Goal: Task Accomplishment & Management: Manage account settings

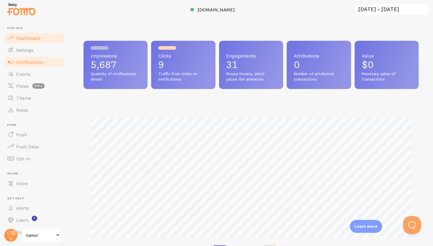
click at [27, 60] on span "Notifications" at bounding box center [29, 62] width 27 height 6
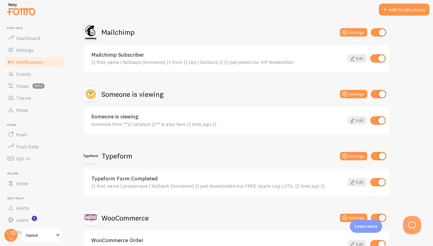
scroll to position [289, 0]
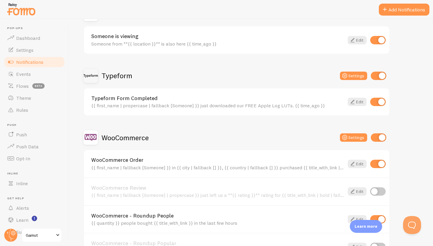
click at [383, 137] on input "checkbox" at bounding box center [379, 137] width 16 height 8
checkbox input "false"
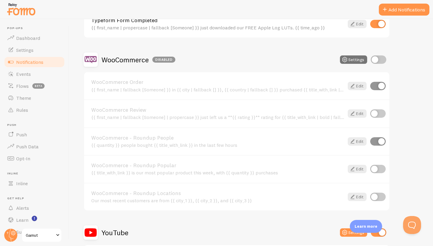
scroll to position [124, 0]
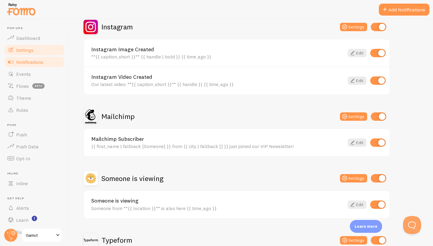
click at [32, 45] on link "Settings" at bounding box center [35, 50] width 62 height 12
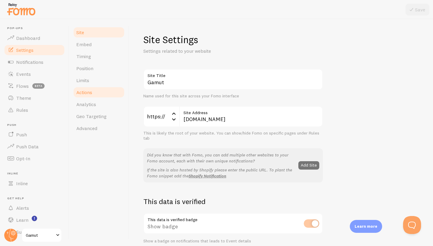
click at [87, 93] on span "Actions" at bounding box center [84, 92] width 16 height 6
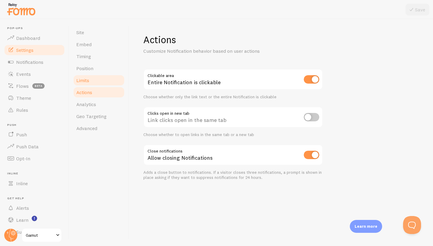
click at [89, 81] on span "Limits" at bounding box center [82, 80] width 13 height 6
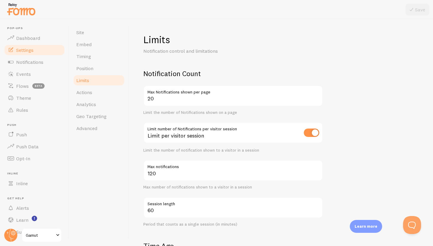
scroll to position [75, 0]
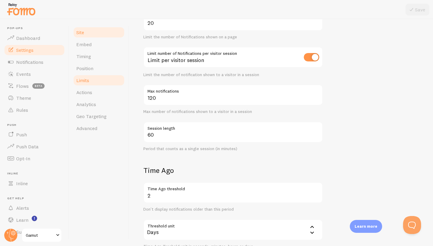
click at [84, 38] on link "Site" at bounding box center [99, 32] width 52 height 12
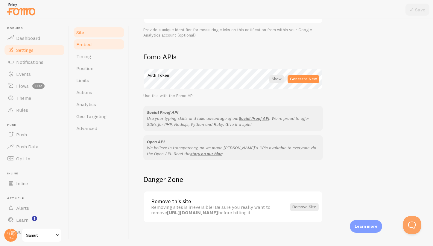
scroll to position [313, 0]
click at [88, 48] on link "Embed" at bounding box center [99, 44] width 52 height 12
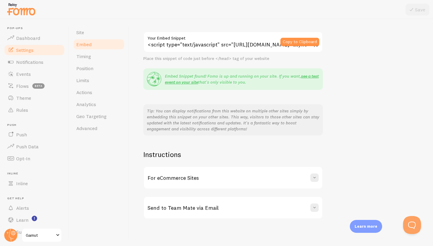
scroll to position [44, 0]
click at [94, 60] on link "Timing" at bounding box center [99, 56] width 52 height 12
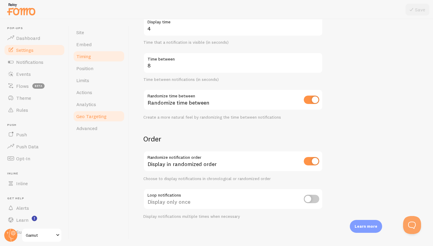
scroll to position [107, 0]
click at [92, 70] on span "Position" at bounding box center [84, 68] width 17 height 6
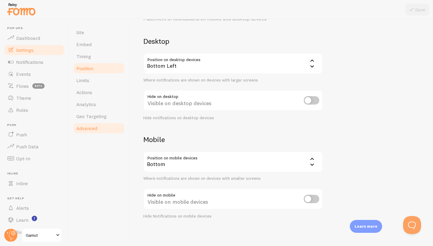
click at [92, 131] on span "Advanced" at bounding box center [86, 128] width 21 height 6
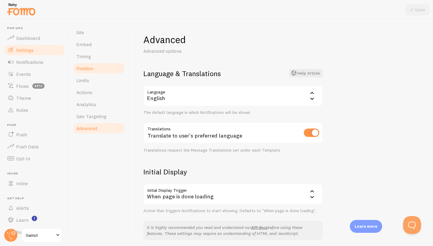
click at [92, 70] on span "Position" at bounding box center [84, 68] width 17 height 6
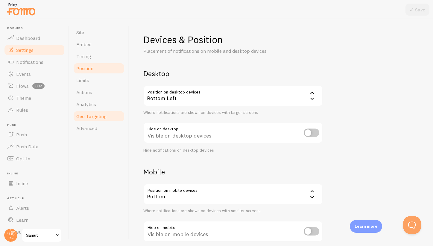
click at [89, 119] on span "Geo Targeting" at bounding box center [91, 116] width 30 height 6
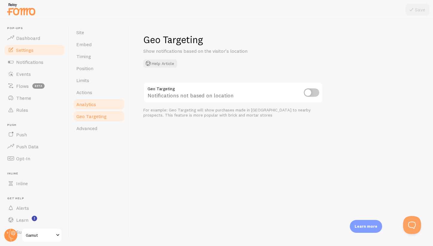
click at [89, 104] on span "Analytics" at bounding box center [86, 104] width 20 height 6
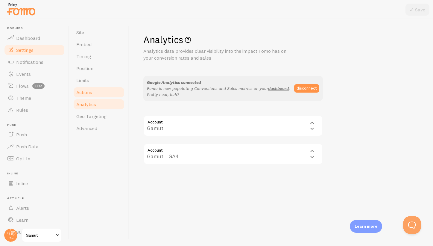
click at [87, 88] on link "Actions" at bounding box center [99, 92] width 52 height 12
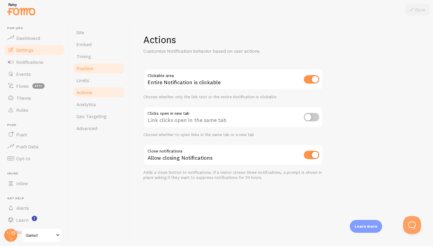
click at [86, 72] on link "Position" at bounding box center [99, 68] width 52 height 12
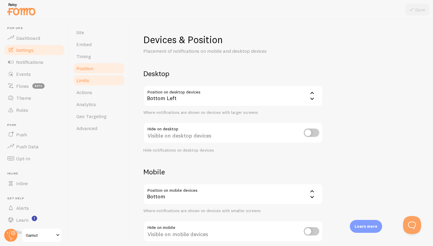
click at [89, 79] on span "Limits" at bounding box center [82, 80] width 13 height 6
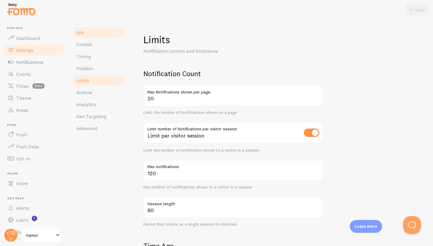
click at [87, 37] on link "Site" at bounding box center [99, 32] width 52 height 12
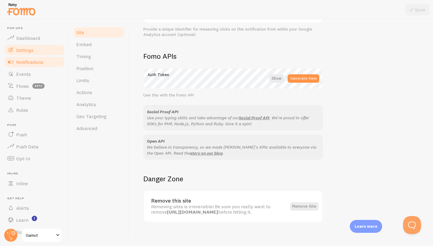
scroll to position [314, 0]
click at [46, 63] on link "Notifications" at bounding box center [35, 62] width 62 height 12
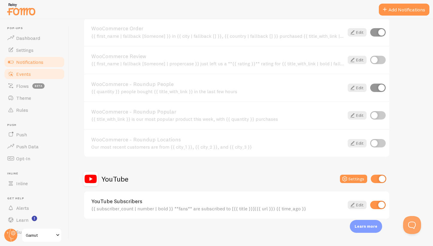
scroll to position [420, 0]
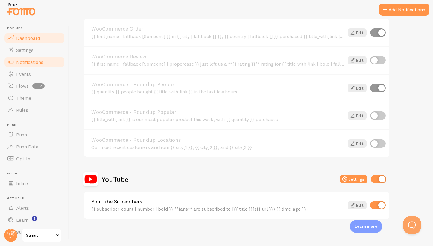
click at [38, 40] on span "Dashboard" at bounding box center [28, 38] width 24 height 6
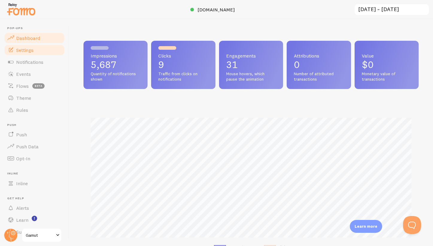
click at [35, 48] on link "Settings" at bounding box center [35, 50] width 62 height 12
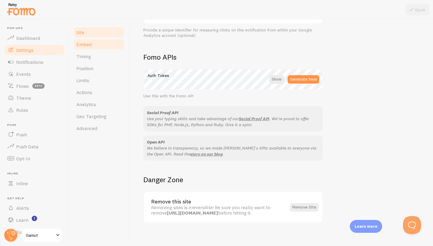
click at [89, 48] on link "Embed" at bounding box center [99, 44] width 52 height 12
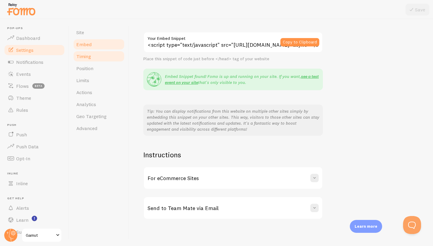
click at [93, 60] on link "Timing" at bounding box center [99, 56] width 52 height 12
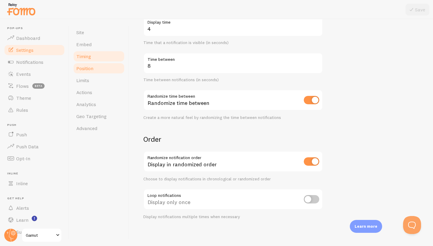
click at [94, 65] on link "Position" at bounding box center [99, 68] width 52 height 12
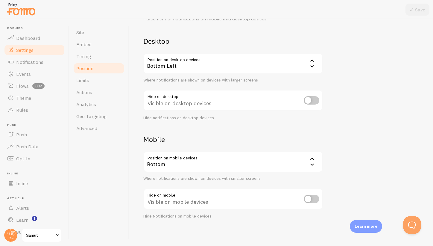
click at [311, 200] on input "checkbox" at bounding box center [312, 199] width 16 height 8
checkbox input "true"
click at [306, 101] on input "checkbox" at bounding box center [312, 100] width 16 height 8
checkbox input "true"
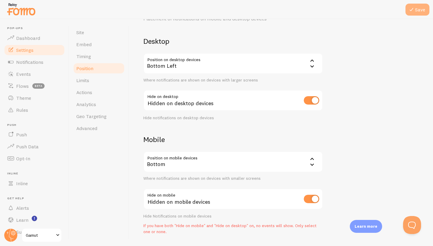
click at [418, 12] on button "Save" at bounding box center [418, 10] width 24 height 12
